Goal: Task Accomplishment & Management: Manage account settings

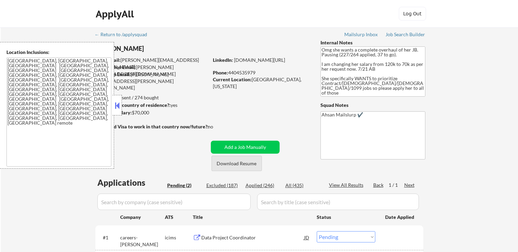
select select ""pending""
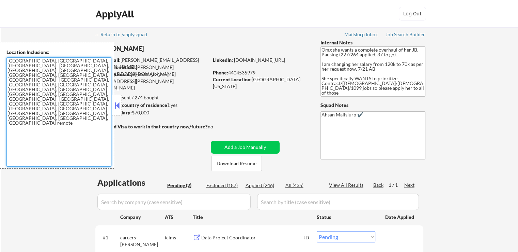
click at [75, 116] on textarea "[GEOGRAPHIC_DATA], [GEOGRAPHIC_DATA], [GEOGRAPHIC_DATA] [GEOGRAPHIC_DATA], [GEO…" at bounding box center [58, 111] width 105 height 109
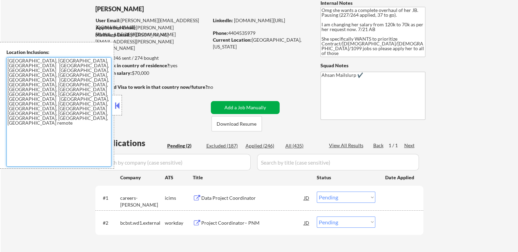
scroll to position [68, 0]
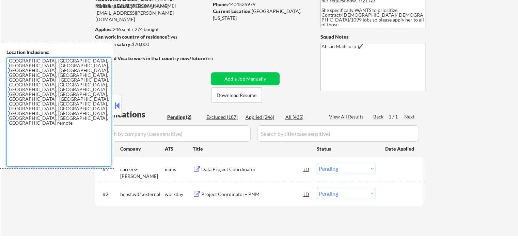
click at [195, 169] on button at bounding box center [197, 169] width 9 height 6
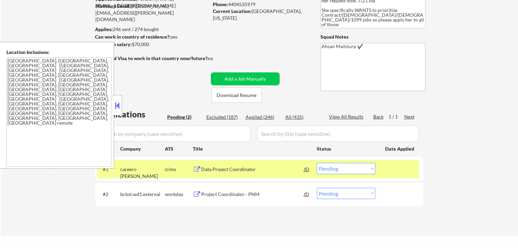
click at [198, 195] on button at bounding box center [197, 194] width 9 height 6
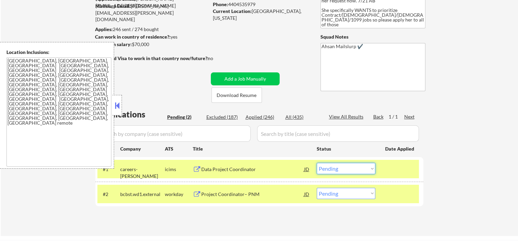
click at [346, 167] on select "Choose an option... Pending Applied Excluded (Questions) Excluded (Expired) Exc…" at bounding box center [346, 168] width 59 height 11
click at [317, 163] on select "Choose an option... Pending Applied Excluded (Questions) Excluded (Expired) Exc…" at bounding box center [346, 168] width 59 height 11
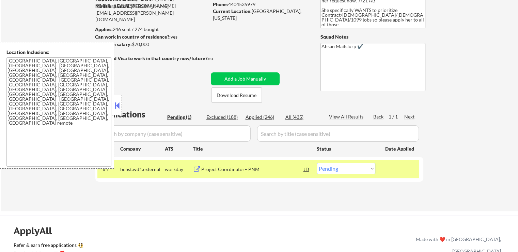
click at [342, 171] on select "Choose an option... Pending Applied Excluded (Questions) Excluded (Expired) Exc…" at bounding box center [346, 168] width 59 height 11
select select ""excluded""
click at [317, 163] on select "Choose an option... Pending Applied Excluded (Questions) Excluded (Expired) Exc…" at bounding box center [346, 168] width 59 height 11
click at [430, 97] on div "← Return to /applysquad Mailslurp Inbox Job Search Builder [PERSON_NAME] User E…" at bounding box center [260, 85] width 518 height 252
click at [441, 96] on div "← Return to /applysquad Mailslurp Inbox Job Search Builder [PERSON_NAME] User E…" at bounding box center [260, 85] width 518 height 252
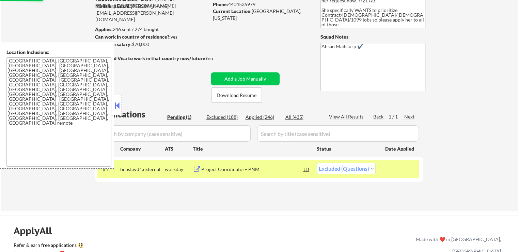
click at [441, 96] on div "← Return to /applysquad Mailslurp Inbox Job Search Builder [PERSON_NAME] User E…" at bounding box center [260, 85] width 518 height 252
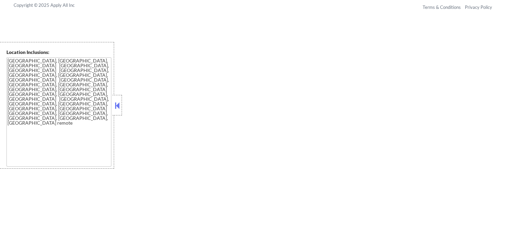
scroll to position [216, 0]
